Goal: Find specific page/section: Find specific page/section

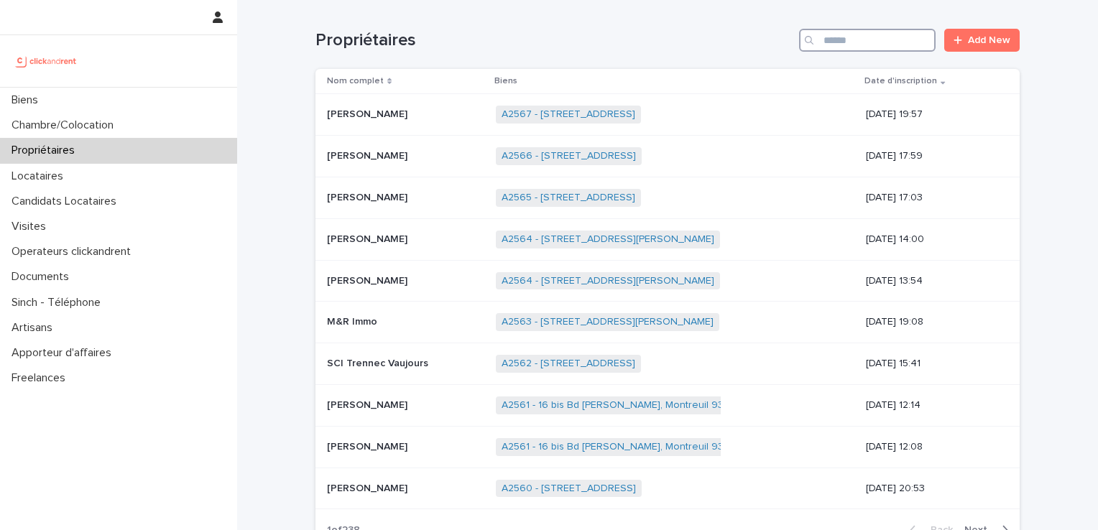
click at [885, 45] on input "Search" at bounding box center [867, 40] width 137 height 23
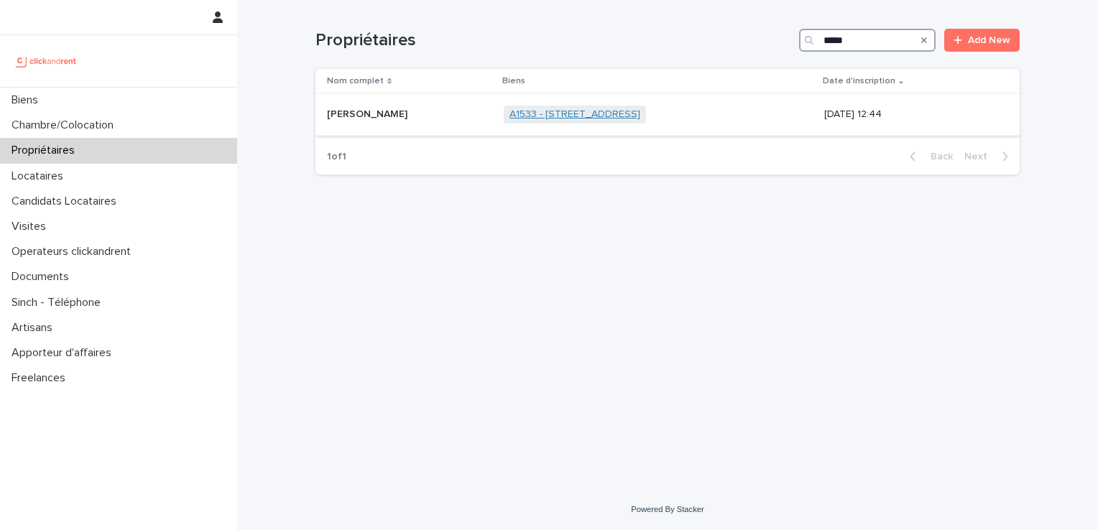
type input "*****"
click at [509, 116] on link "A1533 - [STREET_ADDRESS]" at bounding box center [574, 114] width 131 height 12
